Goal: Task Accomplishment & Management: Manage account settings

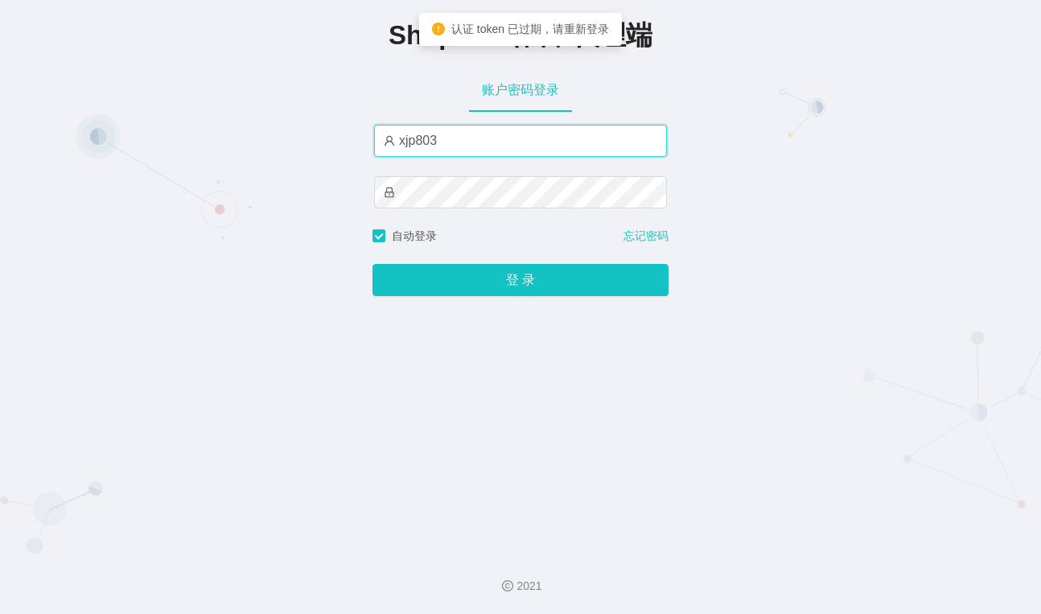
click at [478, 148] on input "xjp803" at bounding box center [520, 141] width 293 height 32
type input "yn03"
click at [527, 300] on div "Shopee工作台-代理端 账户密码登录 yn03 自动登录 忘记密码 登 录" at bounding box center [520, 269] width 1041 height 539
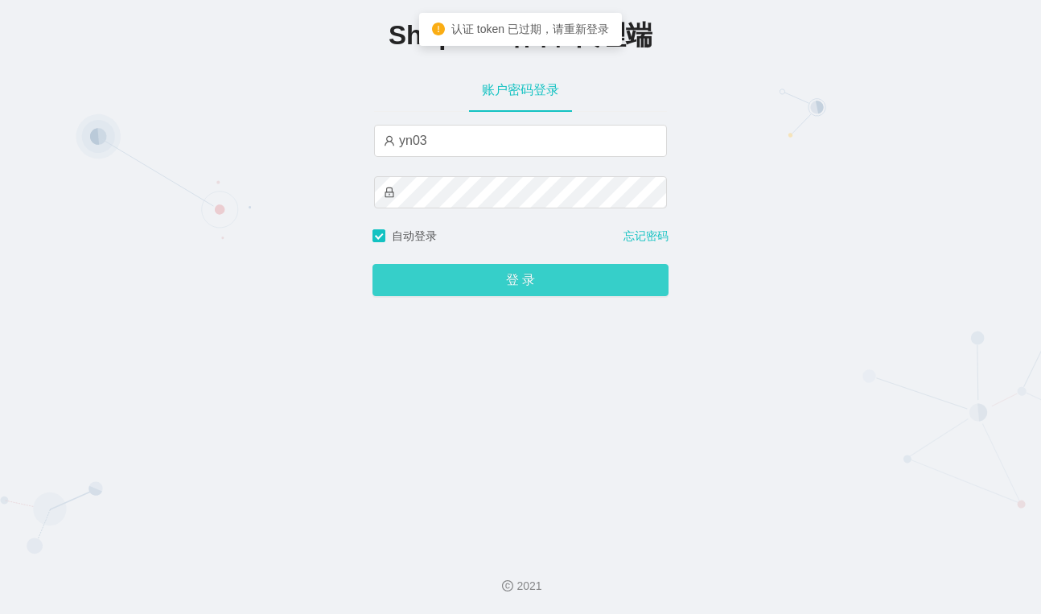
click at [546, 278] on button "登 录" at bounding box center [520, 280] width 296 height 32
